Goal: Task Accomplishment & Management: Use online tool/utility

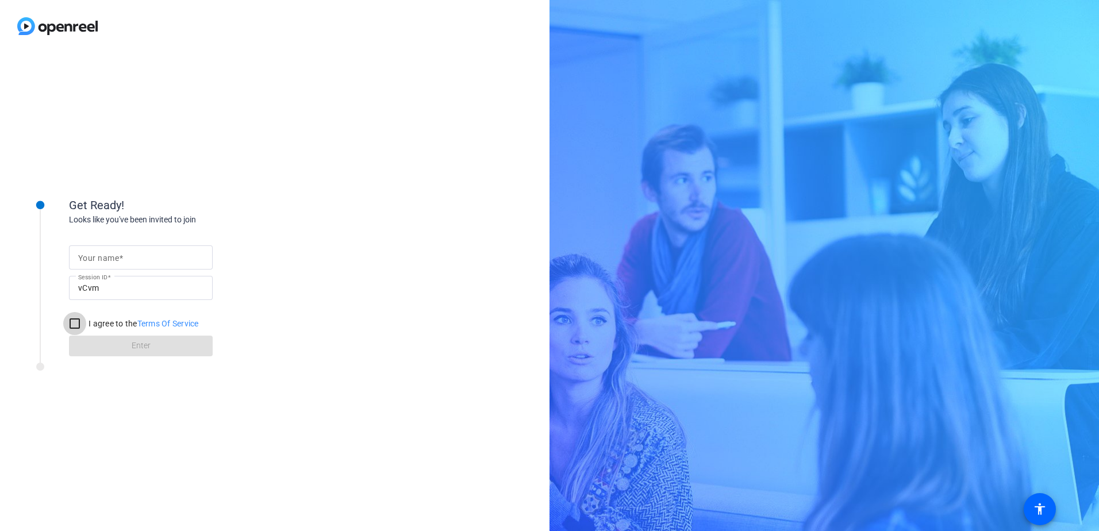
click at [73, 230] on input "I agree to the Terms Of Service" at bounding box center [74, 323] width 23 height 23
checkbox input "true"
click at [132, 230] on div at bounding box center [140, 257] width 125 height 24
type input "[PERSON_NAME]"
click at [144, 230] on span "Enter" at bounding box center [141, 346] width 19 height 12
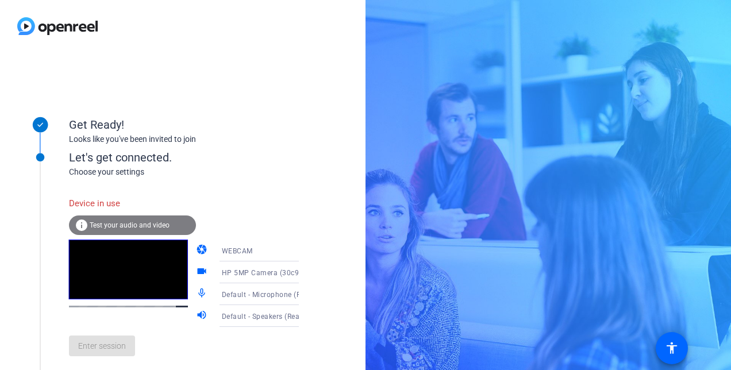
click at [145, 226] on span "Test your audio and video" at bounding box center [130, 225] width 80 height 8
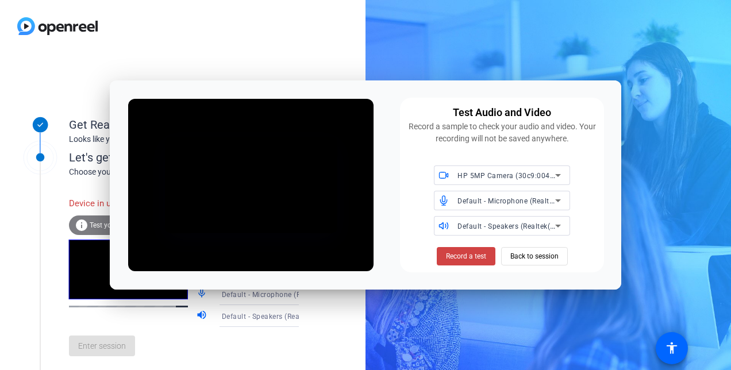
click at [284, 53] on div "Get Ready! Looks like you've been invited to join Let's get connected. Choose y…" at bounding box center [182, 211] width 365 height 318
click at [530, 230] on span "Back to session" at bounding box center [534, 256] width 48 height 22
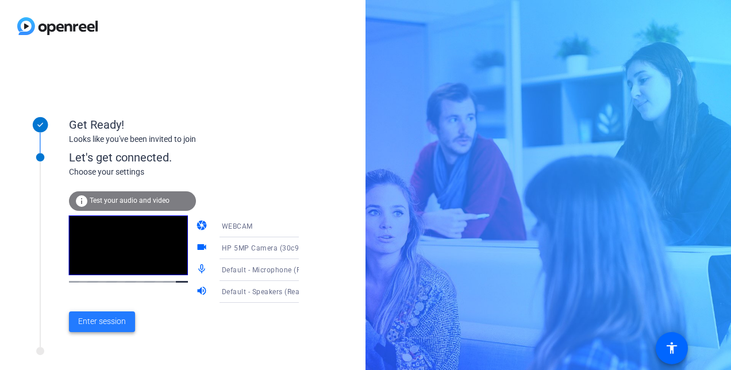
click at [90, 230] on span "Enter session" at bounding box center [102, 321] width 48 height 12
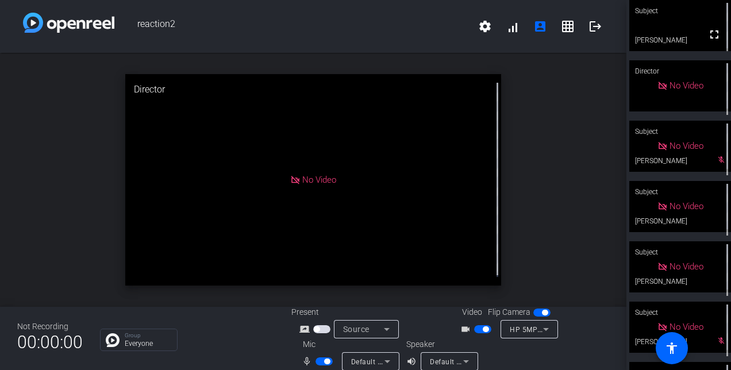
click at [542, 140] on div "open_in_new Director No Video" at bounding box center [313, 180] width 626 height 254
